Goal: Entertainment & Leisure: Consume media (video, audio)

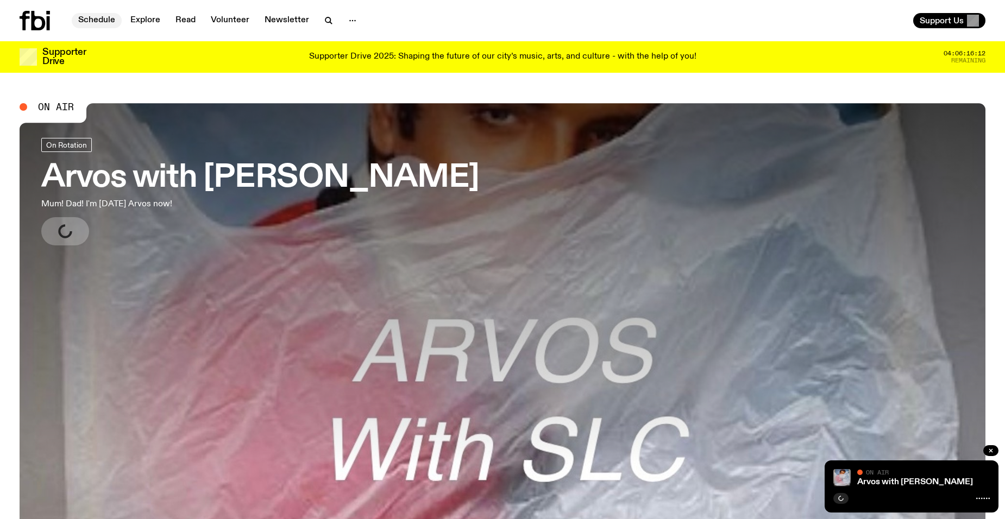
click at [94, 21] on link "Schedule" at bounding box center [97, 20] width 50 height 15
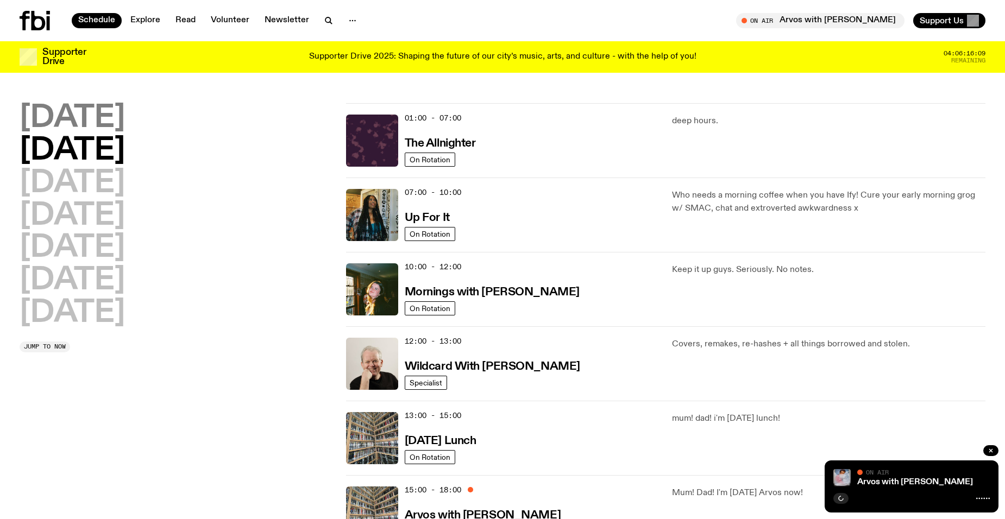
click at [96, 116] on h2 "[DATE]" at bounding box center [72, 118] width 105 height 30
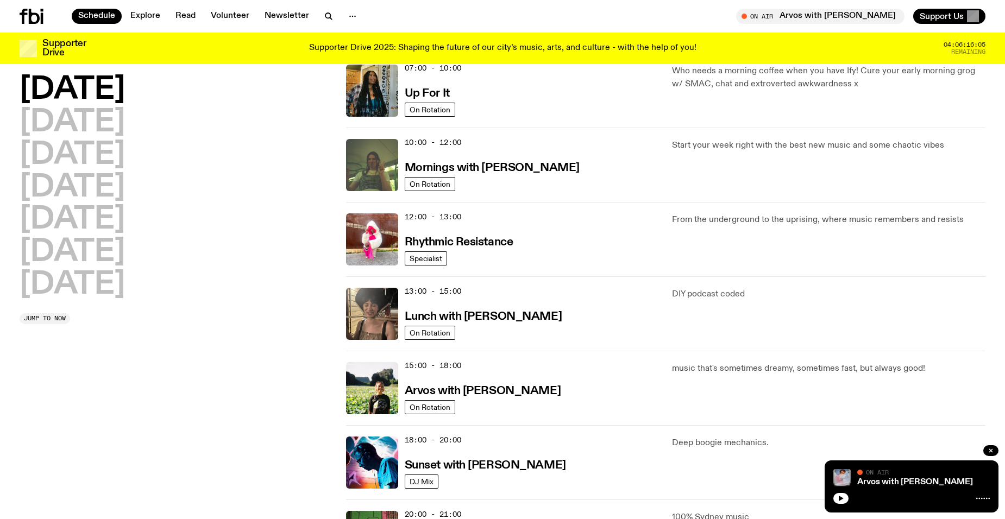
scroll to position [248, 0]
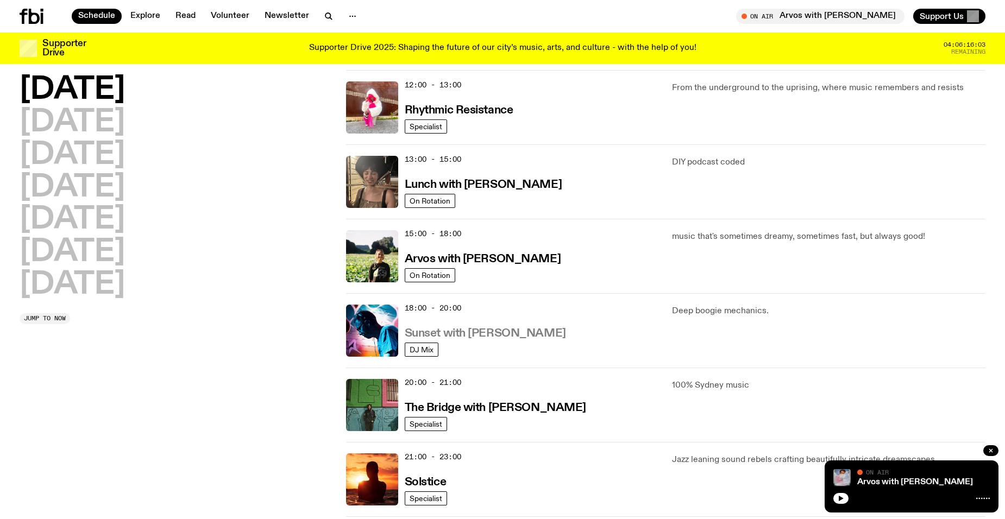
click at [488, 336] on h3 "Sunset with [PERSON_NAME]" at bounding box center [485, 333] width 161 height 11
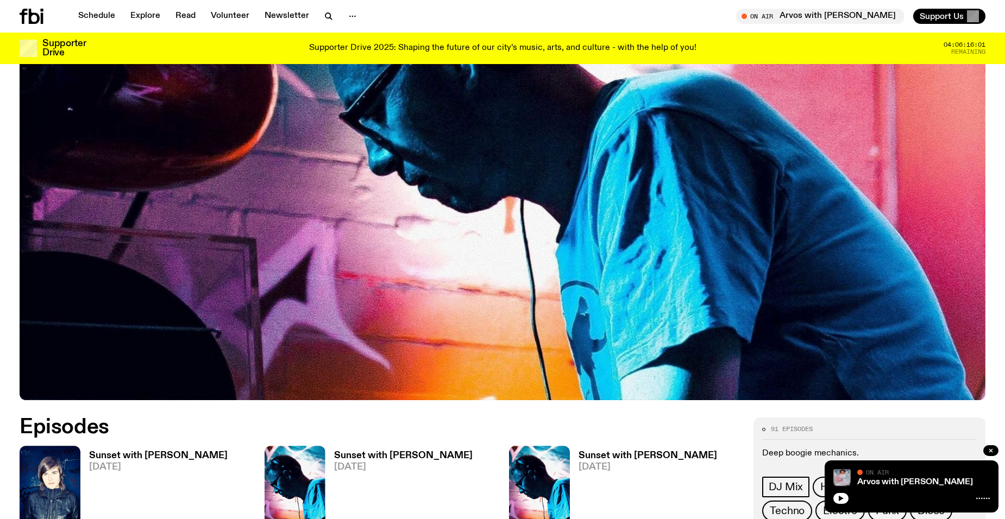
scroll to position [429, 0]
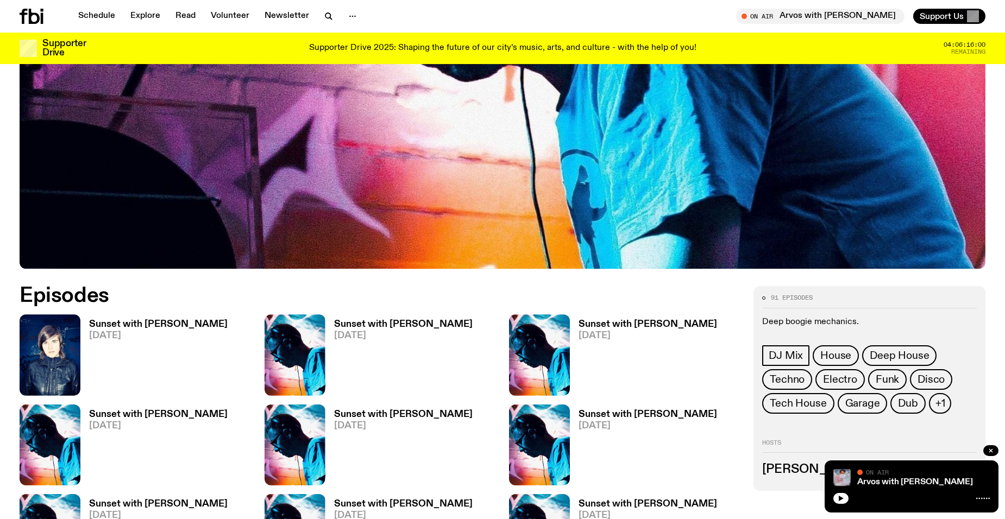
click at [131, 325] on h3 "Sunset with [PERSON_NAME]" at bounding box center [158, 324] width 139 height 9
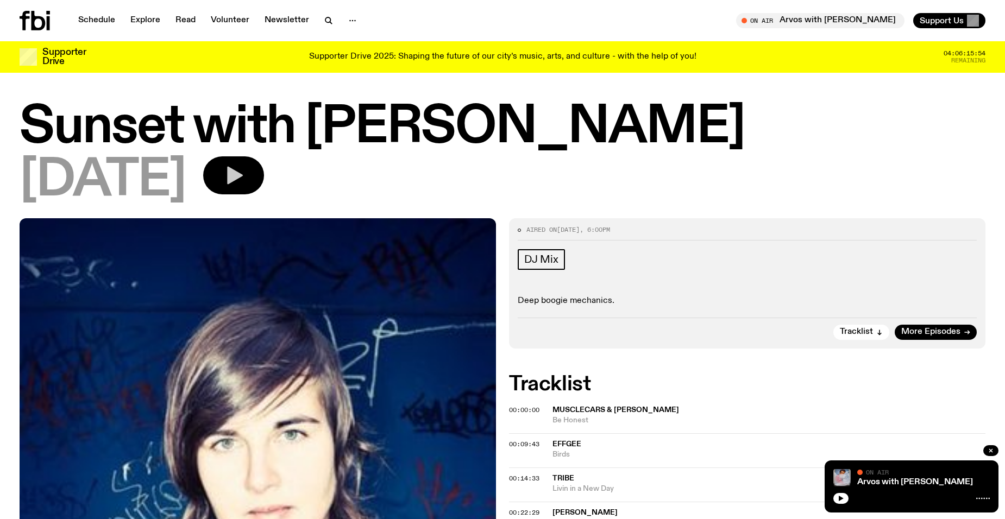
click at [243, 183] on icon "button" at bounding box center [235, 176] width 16 height 18
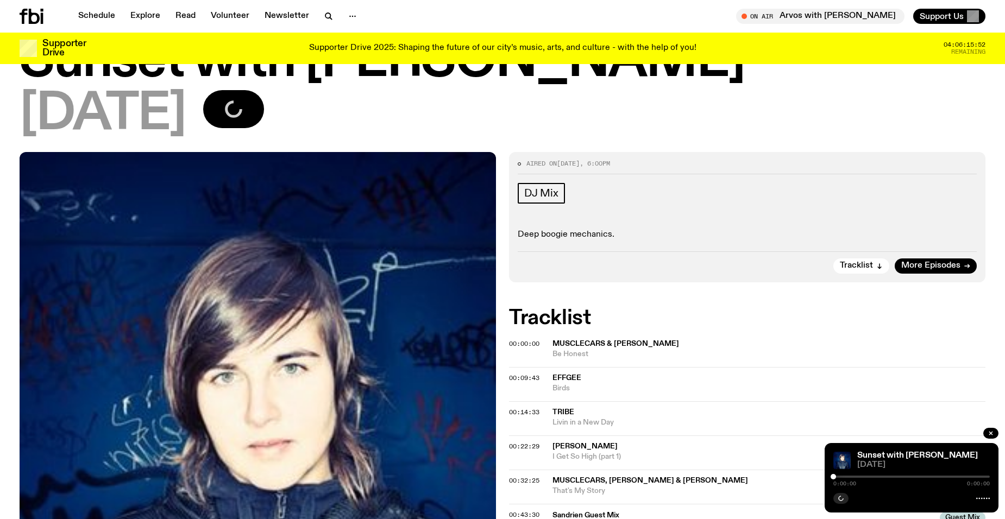
scroll to position [158, 0]
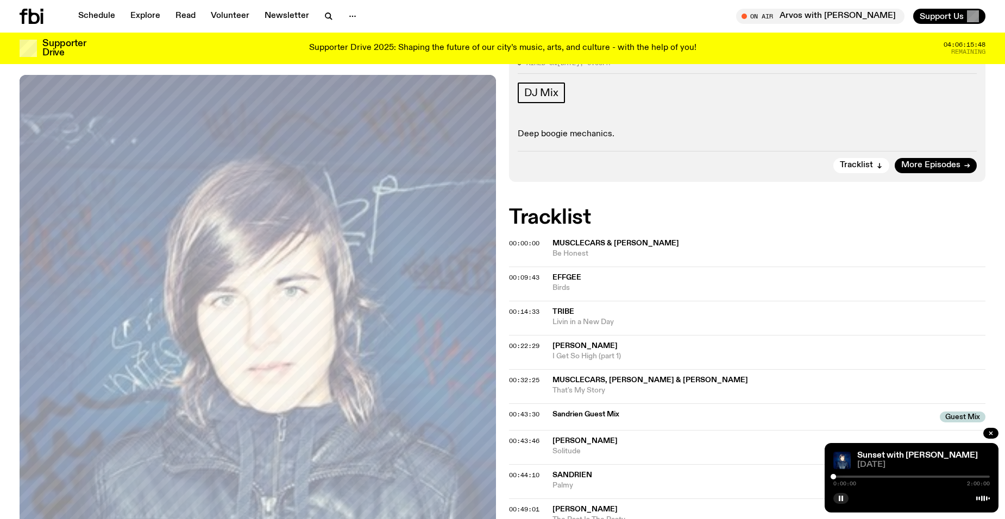
click at [836, 478] on div "0:00:00 2:00:00" at bounding box center [912, 480] width 156 height 13
click at [836, 478] on div at bounding box center [912, 477] width 156 height 2
click at [842, 476] on div at bounding box center [912, 477] width 156 height 2
click at [839, 478] on div at bounding box center [841, 476] width 5 height 5
click at [837, 477] on div at bounding box center [838, 476] width 5 height 5
